Goal: Task Accomplishment & Management: Complete application form

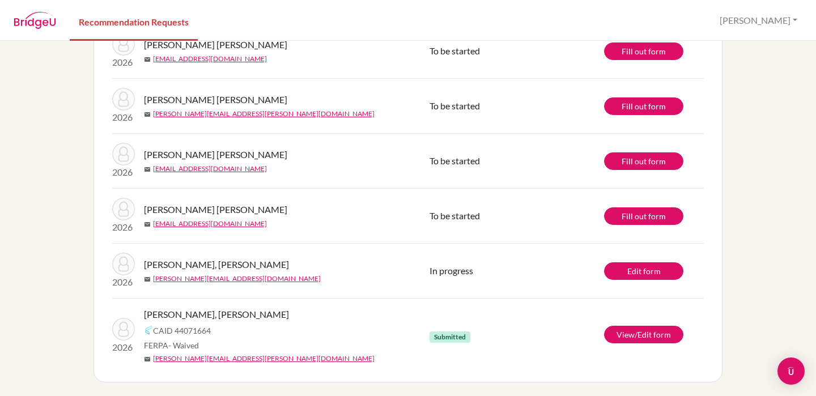
scroll to position [160, 0]
click at [645, 273] on link "Edit form" at bounding box center [643, 272] width 79 height 18
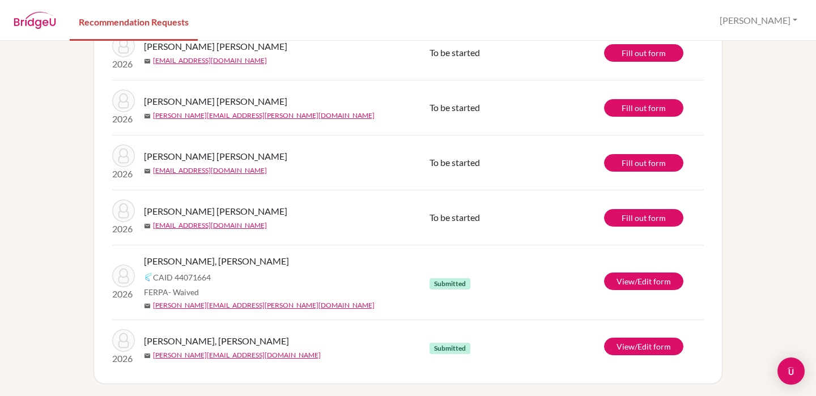
scroll to position [160, 0]
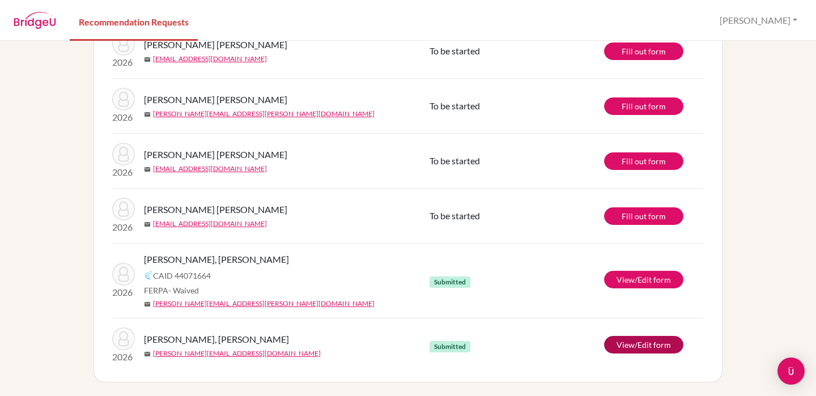
click at [629, 352] on link "View/Edit form" at bounding box center [643, 345] width 79 height 18
click at [620, 218] on link "Fill out form" at bounding box center [643, 217] width 79 height 18
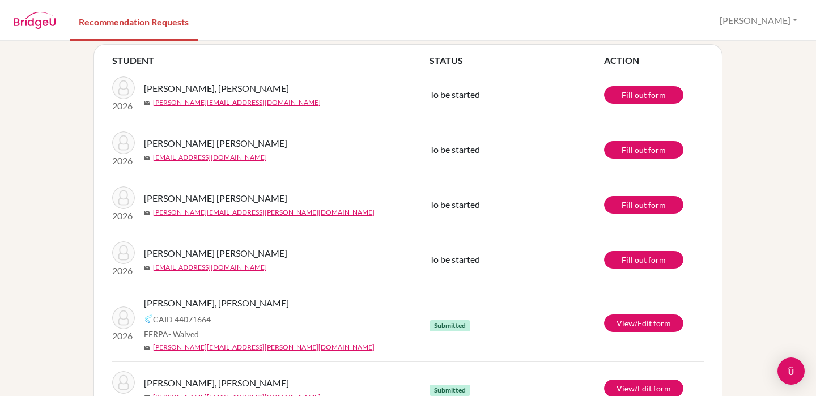
scroll to position [65, 0]
